Goal: Task Accomplishment & Management: Use online tool/utility

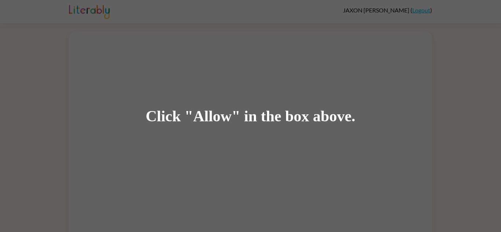
click at [151, 193] on div "Click "Allow" in the box above." at bounding box center [250, 116] width 501 height 232
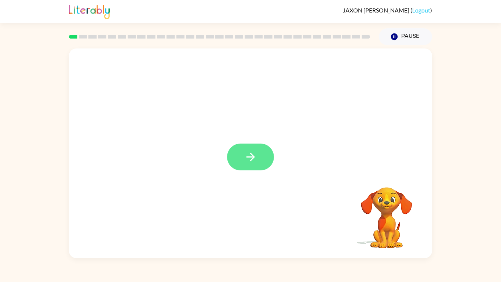
click at [257, 158] on button "button" at bounding box center [250, 156] width 47 height 27
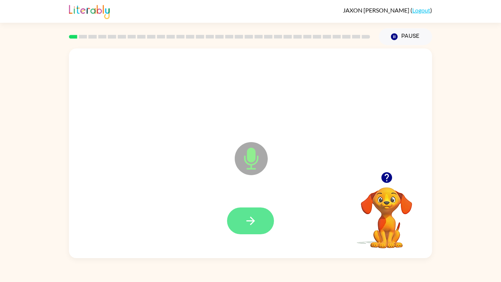
click at [264, 224] on button "button" at bounding box center [250, 220] width 47 height 27
click at [250, 220] on icon "button" at bounding box center [250, 220] width 8 height 8
click at [250, 213] on button "button" at bounding box center [250, 220] width 47 height 27
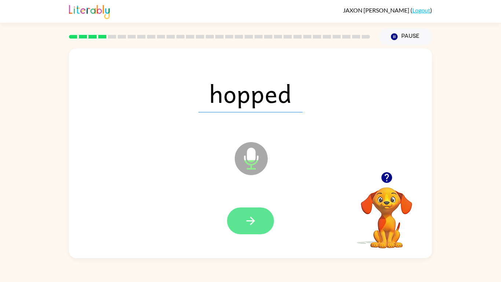
click at [255, 223] on icon "button" at bounding box center [250, 220] width 13 height 13
click at [247, 220] on icon "button" at bounding box center [250, 220] width 13 height 13
click at [247, 227] on button "button" at bounding box center [250, 220] width 47 height 27
click at [243, 224] on button "button" at bounding box center [250, 220] width 47 height 27
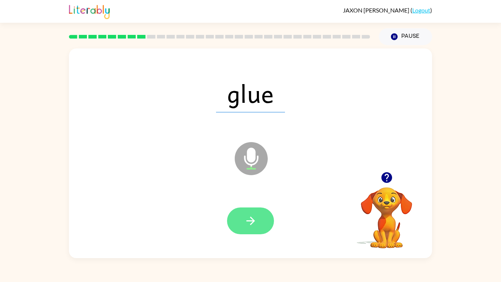
click at [253, 219] on icon "button" at bounding box center [250, 220] width 8 height 8
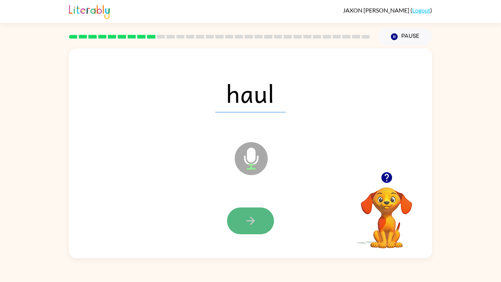
click at [267, 221] on button "button" at bounding box center [250, 220] width 47 height 27
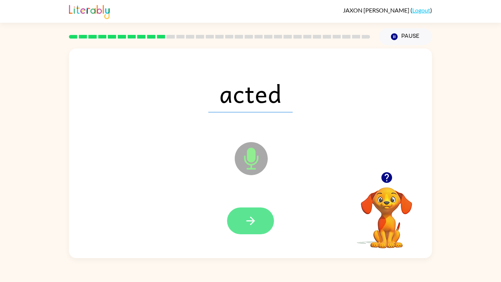
click at [245, 222] on icon "button" at bounding box center [250, 220] width 13 height 13
click at [258, 224] on button "button" at bounding box center [250, 220] width 47 height 27
click at [244, 219] on icon "button" at bounding box center [250, 220] width 13 height 13
click at [251, 218] on icon "button" at bounding box center [250, 220] width 8 height 8
click at [247, 208] on button "button" at bounding box center [250, 220] width 47 height 27
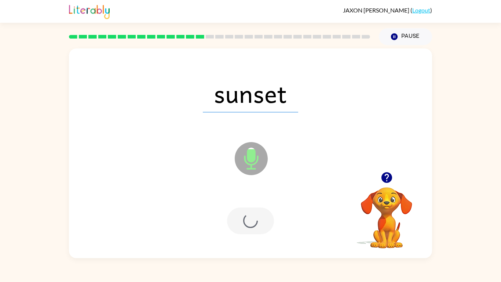
click at [249, 220] on div at bounding box center [250, 220] width 47 height 27
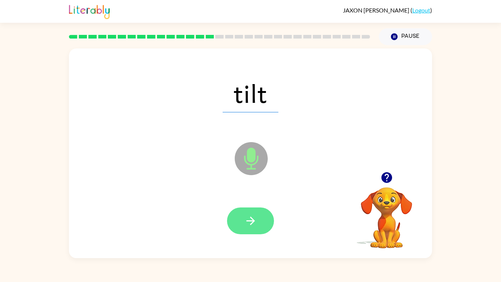
click at [250, 220] on icon "button" at bounding box center [250, 220] width 8 height 8
click at [250, 222] on icon "button" at bounding box center [250, 220] width 13 height 13
click at [251, 209] on button "button" at bounding box center [250, 220] width 47 height 27
click at [254, 224] on icon "button" at bounding box center [250, 220] width 13 height 13
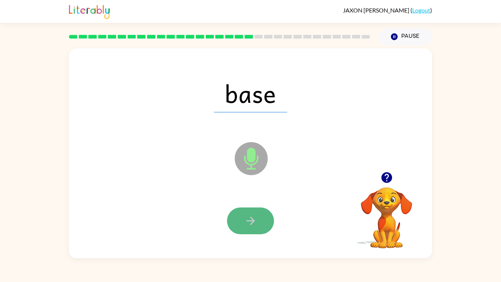
click at [250, 221] on icon "button" at bounding box center [250, 220] width 13 height 13
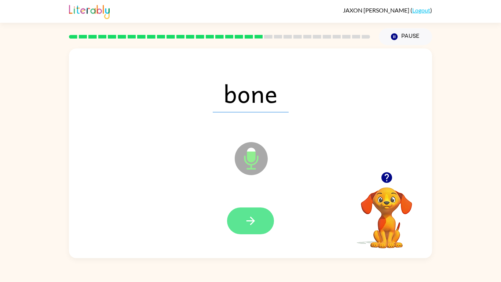
click at [251, 231] on button "button" at bounding box center [250, 220] width 47 height 27
click at [249, 215] on icon "button" at bounding box center [250, 220] width 13 height 13
click at [246, 214] on icon "button" at bounding box center [250, 220] width 13 height 13
click at [249, 223] on icon "button" at bounding box center [250, 220] width 13 height 13
click at [258, 225] on button "button" at bounding box center [250, 220] width 47 height 27
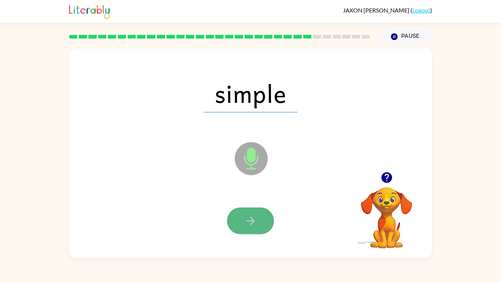
click at [264, 224] on button "button" at bounding box center [250, 220] width 47 height 27
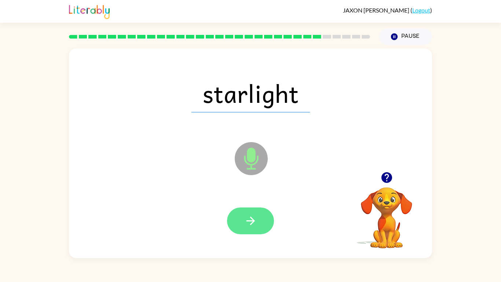
click at [253, 219] on icon "button" at bounding box center [250, 220] width 13 height 13
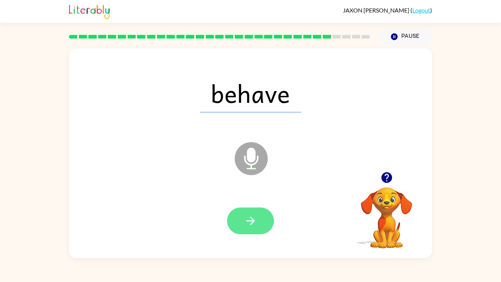
click at [257, 220] on button "button" at bounding box center [250, 220] width 47 height 27
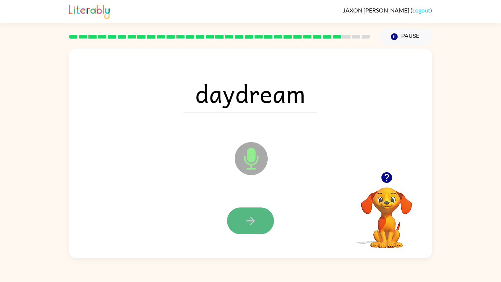
click at [249, 224] on icon "button" at bounding box center [250, 220] width 13 height 13
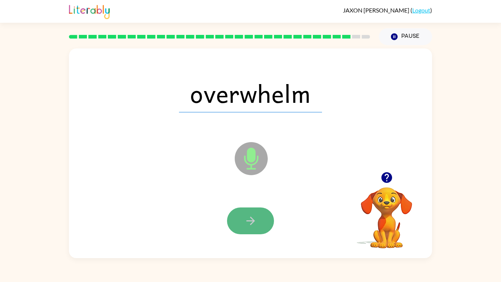
click at [246, 214] on icon "button" at bounding box center [250, 220] width 13 height 13
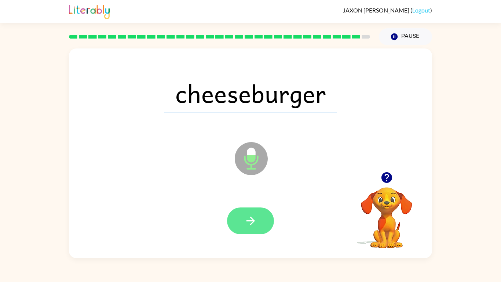
click at [254, 229] on button "button" at bounding box center [250, 220] width 47 height 27
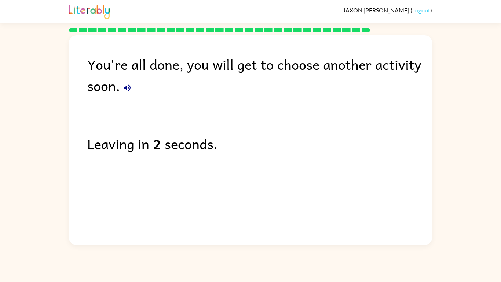
click at [127, 91] on icon "button" at bounding box center [127, 87] width 9 height 9
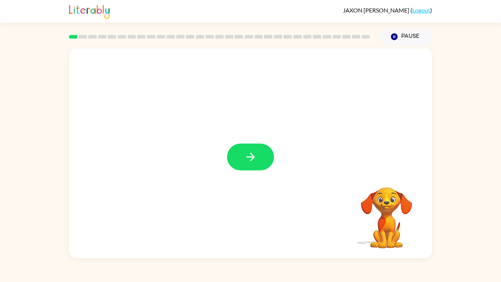
click at [252, 164] on button "button" at bounding box center [250, 156] width 47 height 27
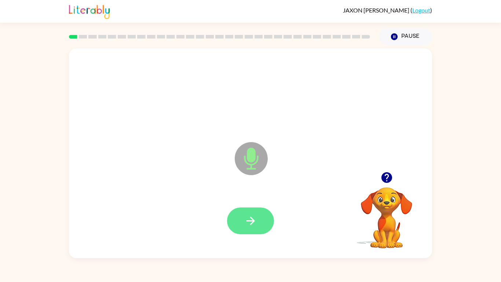
click at [252, 224] on icon "button" at bounding box center [250, 220] width 13 height 13
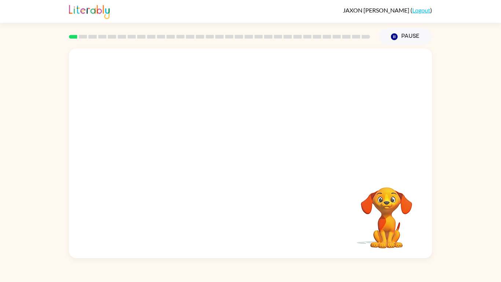
click at [248, 211] on div "Your browser must support playing .mp4 files to use Literably. Please try using…" at bounding box center [250, 152] width 363 height 209
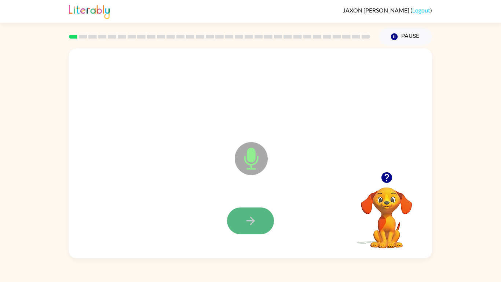
click at [254, 216] on icon "button" at bounding box center [250, 220] width 13 height 13
click at [389, 202] on video "Your browser must support playing .mp4 files to use Literably. Please try using…" at bounding box center [386, 212] width 73 height 73
click at [373, 140] on div "Microphone The Microphone is here when it is your turn to talk" at bounding box center [232, 140] width 313 height 26
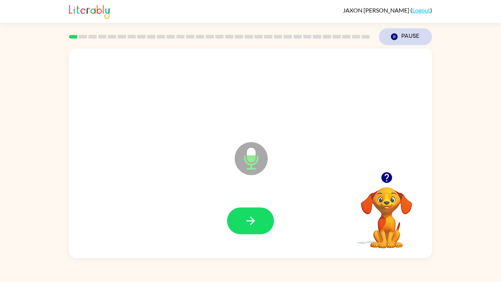
click at [397, 39] on icon "Pause" at bounding box center [394, 37] width 8 height 8
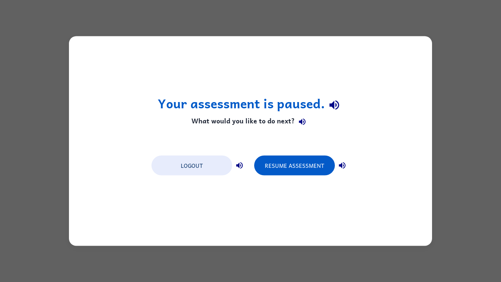
click at [248, 219] on div "Your assessment is paused. What would you like to do next? Logout Resume Assess…" at bounding box center [250, 140] width 363 height 209
click at [210, 172] on button "Logout" at bounding box center [191, 165] width 81 height 20
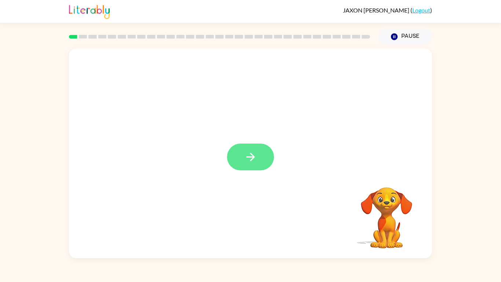
click at [242, 154] on button "button" at bounding box center [250, 156] width 47 height 27
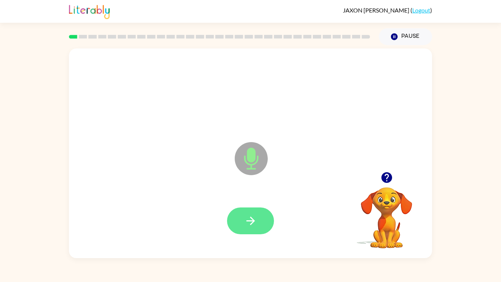
click at [259, 222] on button "button" at bounding box center [250, 220] width 47 height 27
click at [249, 222] on icon "button" at bounding box center [250, 220] width 13 height 13
click at [260, 223] on button "button" at bounding box center [250, 220] width 47 height 27
click at [270, 220] on button "button" at bounding box center [250, 220] width 47 height 27
click at [245, 218] on icon "button" at bounding box center [250, 220] width 13 height 13
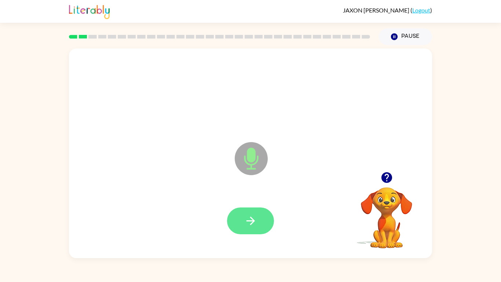
click at [235, 228] on button "button" at bounding box center [250, 220] width 47 height 27
click at [235, 223] on button "button" at bounding box center [250, 220] width 47 height 27
click at [247, 222] on icon "button" at bounding box center [250, 220] width 13 height 13
click at [242, 217] on button "button" at bounding box center [250, 220] width 47 height 27
click at [243, 223] on button "button" at bounding box center [250, 220] width 47 height 27
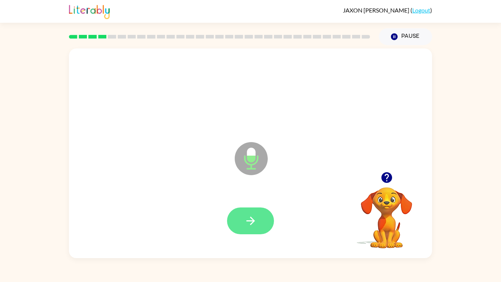
click at [259, 222] on button "button" at bounding box center [250, 220] width 47 height 27
click at [272, 221] on button "button" at bounding box center [250, 220] width 47 height 27
click at [251, 221] on icon "button" at bounding box center [250, 220] width 13 height 13
click at [261, 216] on button "button" at bounding box center [250, 220] width 47 height 27
click at [266, 213] on button "button" at bounding box center [250, 220] width 47 height 27
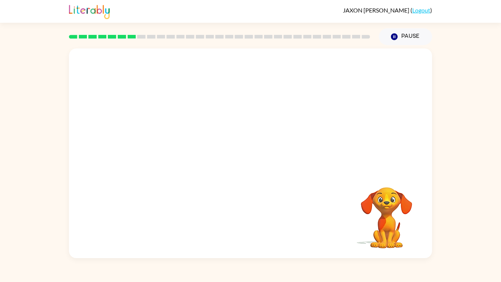
click at [262, 232] on div "Your browser must support playing .mp4 files to use Literably. Please try using…" at bounding box center [250, 152] width 363 height 209
click at [250, 232] on div at bounding box center [250, 152] width 363 height 209
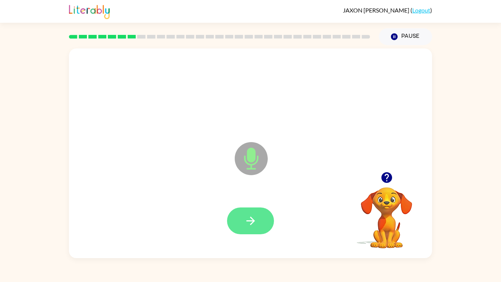
click at [254, 227] on button "button" at bounding box center [250, 220] width 47 height 27
click at [255, 221] on icon "button" at bounding box center [250, 220] width 13 height 13
click at [254, 215] on icon "button" at bounding box center [250, 220] width 13 height 13
click at [254, 220] on icon "button" at bounding box center [250, 220] width 13 height 13
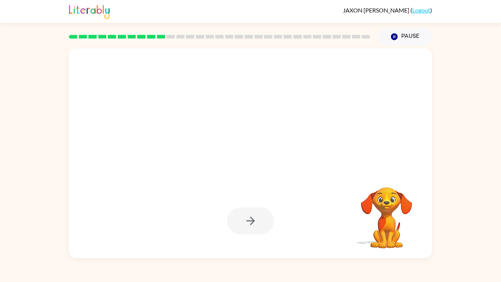
click at [239, 232] on div at bounding box center [250, 221] width 348 height 60
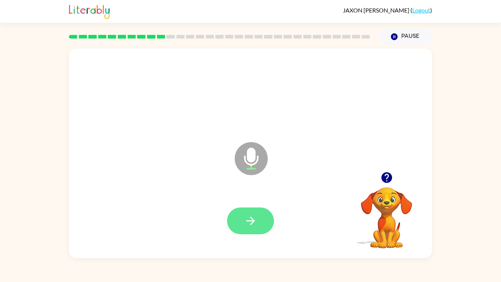
click at [259, 211] on button "button" at bounding box center [250, 220] width 47 height 27
click at [257, 229] on button "button" at bounding box center [250, 220] width 47 height 27
click at [256, 230] on button "button" at bounding box center [250, 220] width 47 height 27
click at [251, 228] on button "button" at bounding box center [250, 220] width 47 height 27
click at [258, 221] on button "button" at bounding box center [250, 220] width 47 height 27
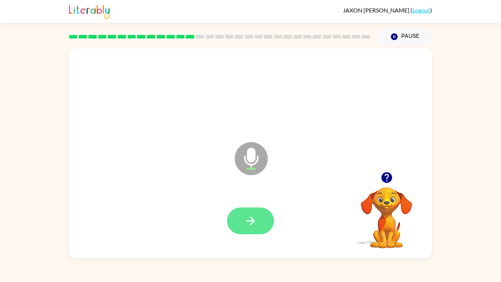
click at [259, 210] on button "button" at bounding box center [250, 220] width 47 height 27
click at [260, 232] on button "button" at bounding box center [250, 220] width 47 height 27
click at [249, 218] on icon "button" at bounding box center [250, 220] width 13 height 13
click at [250, 227] on button "button" at bounding box center [250, 220] width 47 height 27
click at [257, 225] on button "button" at bounding box center [250, 220] width 47 height 27
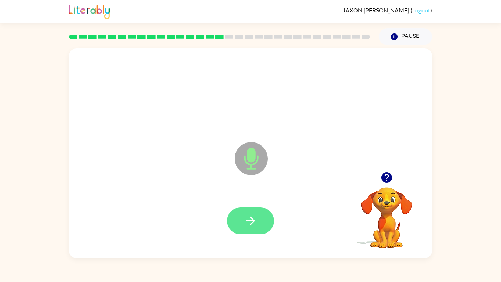
click at [257, 228] on button "button" at bounding box center [250, 220] width 47 height 27
click at [261, 214] on button "button" at bounding box center [250, 220] width 47 height 27
click at [256, 227] on button "button" at bounding box center [250, 220] width 47 height 27
click at [250, 232] on button "button" at bounding box center [250, 220] width 47 height 27
click at [252, 232] on button "button" at bounding box center [250, 220] width 47 height 27
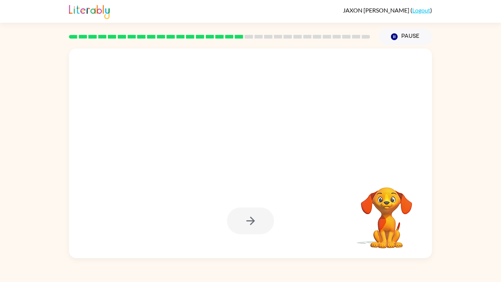
click at [254, 227] on div at bounding box center [250, 220] width 47 height 27
click at [262, 232] on div at bounding box center [250, 221] width 348 height 60
click at [266, 232] on div "[PERSON_NAME] ( Logout ) Pause Pause Your browser must support playing .mp4 fil…" at bounding box center [250, 141] width 501 height 282
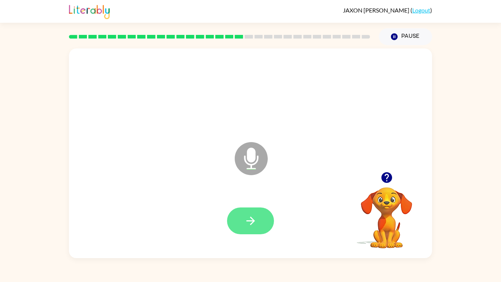
click at [255, 214] on icon "button" at bounding box center [250, 220] width 13 height 13
click at [248, 219] on icon "button" at bounding box center [250, 220] width 13 height 13
click at [250, 222] on icon "button" at bounding box center [250, 220] width 13 height 13
click at [245, 216] on icon "button" at bounding box center [250, 220] width 13 height 13
click at [261, 226] on button "button" at bounding box center [250, 220] width 47 height 27
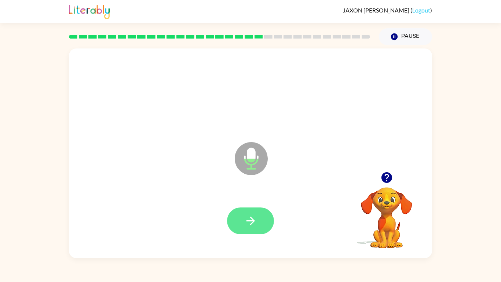
click at [245, 224] on icon "button" at bounding box center [250, 220] width 13 height 13
click at [261, 219] on button "button" at bounding box center [250, 220] width 47 height 27
click at [255, 219] on icon "button" at bounding box center [250, 220] width 13 height 13
click at [228, 232] on div at bounding box center [250, 220] width 47 height 27
click at [243, 218] on button "button" at bounding box center [250, 220] width 47 height 27
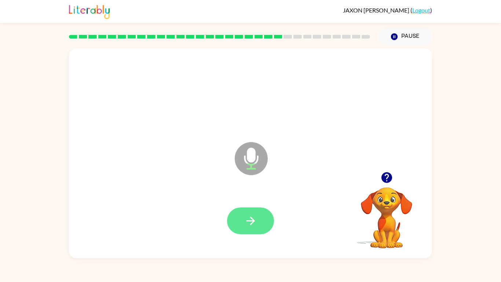
click at [248, 208] on button "button" at bounding box center [250, 220] width 47 height 27
click at [235, 227] on button "button" at bounding box center [250, 220] width 47 height 27
click at [243, 217] on button "button" at bounding box center [250, 220] width 47 height 27
click at [246, 220] on icon "button" at bounding box center [250, 220] width 13 height 13
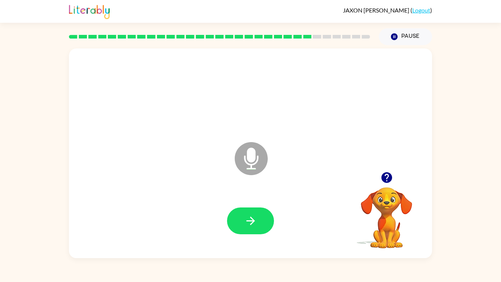
click at [389, 203] on video "Your browser must support playing .mp4 files to use Literably. Please try using…" at bounding box center [386, 212] width 73 height 73
click at [394, 196] on video "Your browser must support playing .mp4 files to use Literably. Please try using…" at bounding box center [386, 212] width 73 height 73
click at [391, 175] on icon "button" at bounding box center [386, 177] width 11 height 11
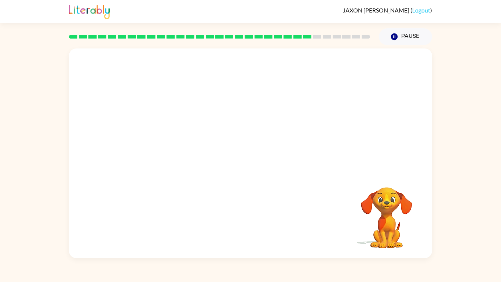
click at [372, 202] on video "Your browser must support playing .mp4 files to use Literably. Please try using…" at bounding box center [386, 212] width 73 height 73
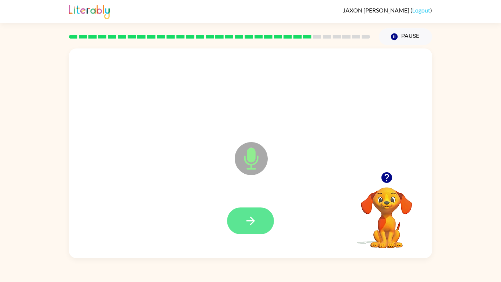
click at [255, 214] on icon "button" at bounding box center [250, 220] width 13 height 13
click at [242, 213] on button "button" at bounding box center [250, 220] width 47 height 27
click at [253, 218] on icon "button" at bounding box center [250, 220] width 13 height 13
click at [252, 219] on icon "button" at bounding box center [250, 220] width 13 height 13
click at [252, 225] on icon "button" at bounding box center [250, 220] width 13 height 13
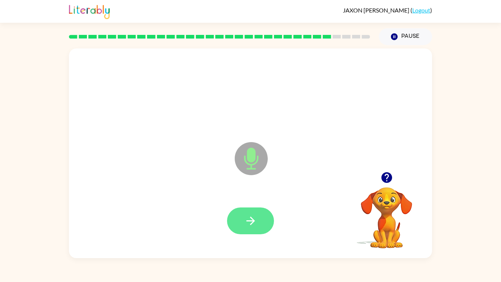
click at [257, 221] on button "button" at bounding box center [250, 220] width 47 height 27
click at [257, 220] on icon "button" at bounding box center [250, 220] width 13 height 13
click at [260, 222] on button "button" at bounding box center [250, 220] width 47 height 27
click at [251, 217] on icon "button" at bounding box center [250, 220] width 8 height 8
click at [260, 225] on button "button" at bounding box center [250, 220] width 47 height 27
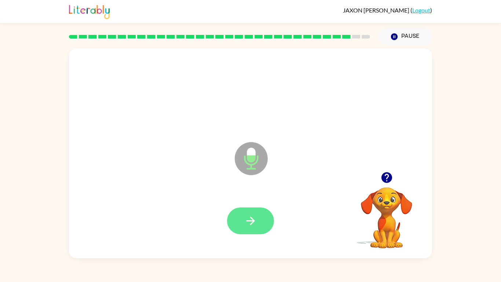
click at [250, 222] on icon "button" at bounding box center [250, 220] width 13 height 13
click at [258, 220] on button "button" at bounding box center [250, 220] width 47 height 27
click at [246, 218] on icon "button" at bounding box center [250, 220] width 13 height 13
